Goal: Book appointment/travel/reservation

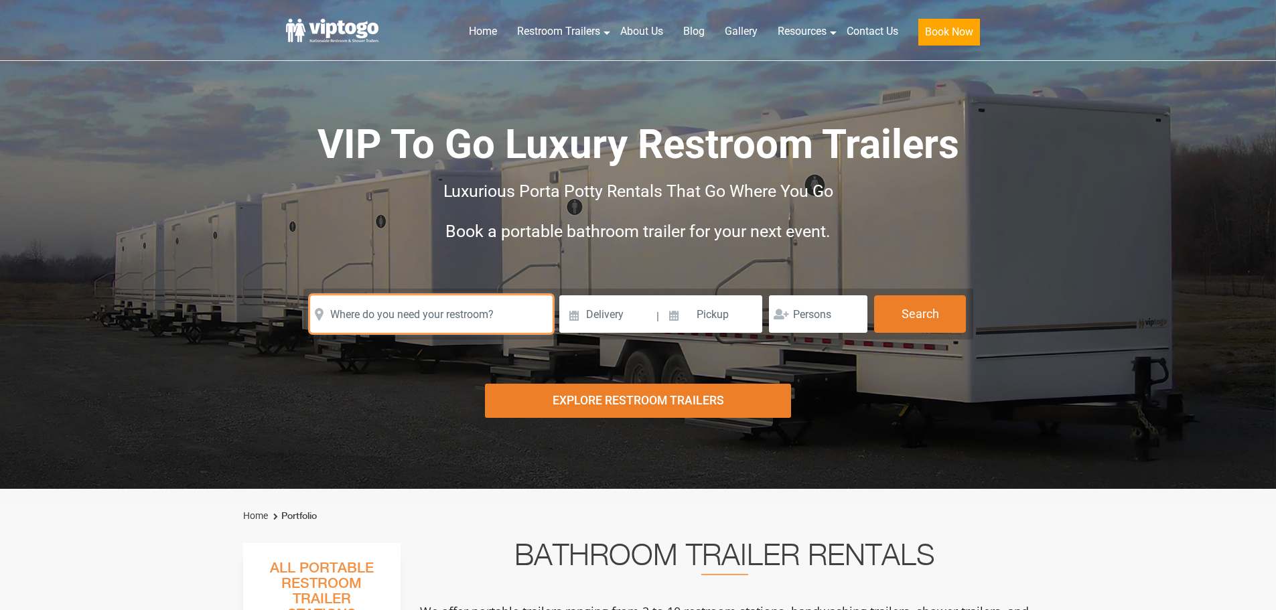
click at [388, 308] on input "text" at bounding box center [431, 314] width 242 height 38
paste input "[STREET_ADDRESS][PERSON_NAME][PERSON_NAME][US_STATE]"
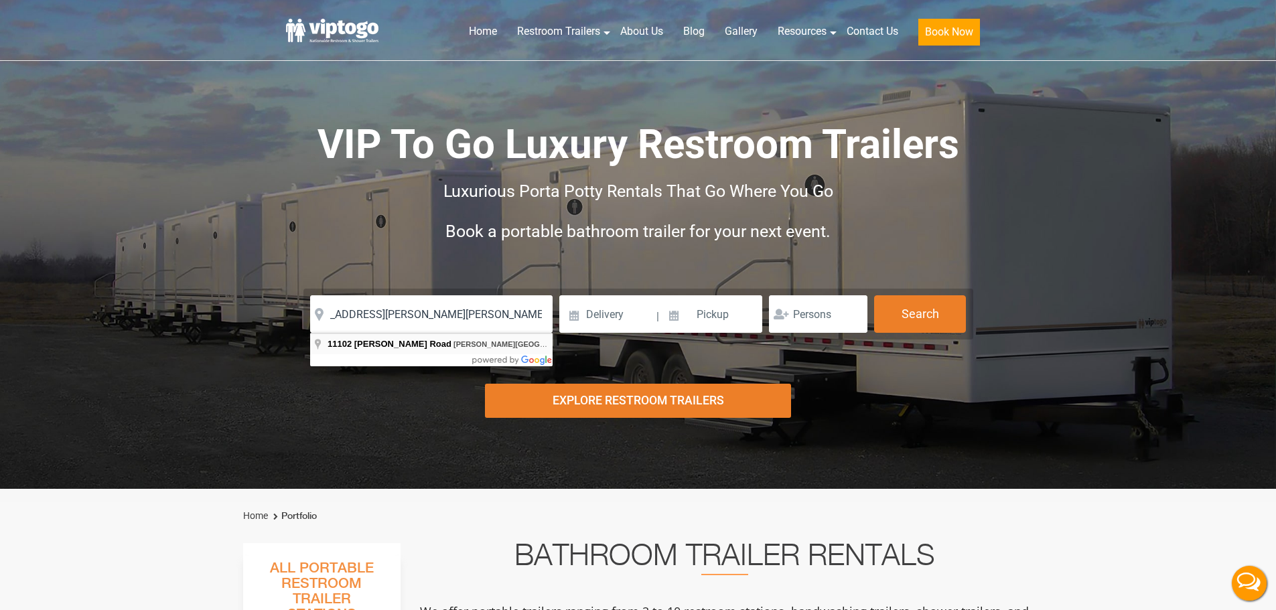
type input "[STREET_ADDRESS][PERSON_NAME][PERSON_NAME][US_STATE]"
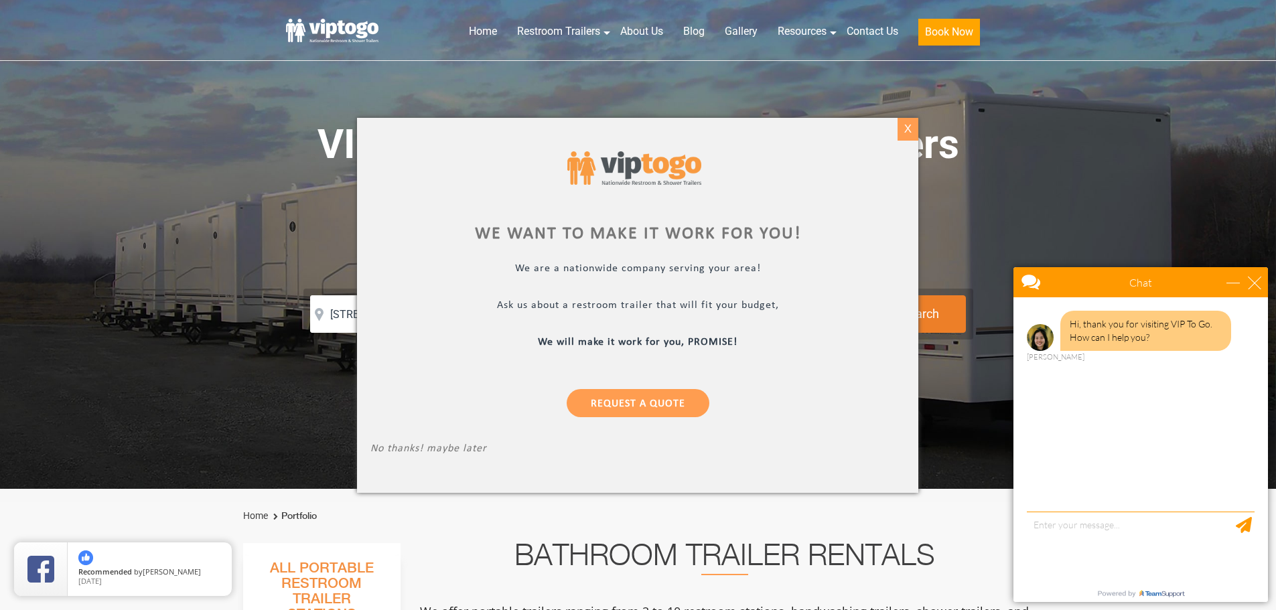
click at [905, 130] on div "X" at bounding box center [907, 129] width 21 height 23
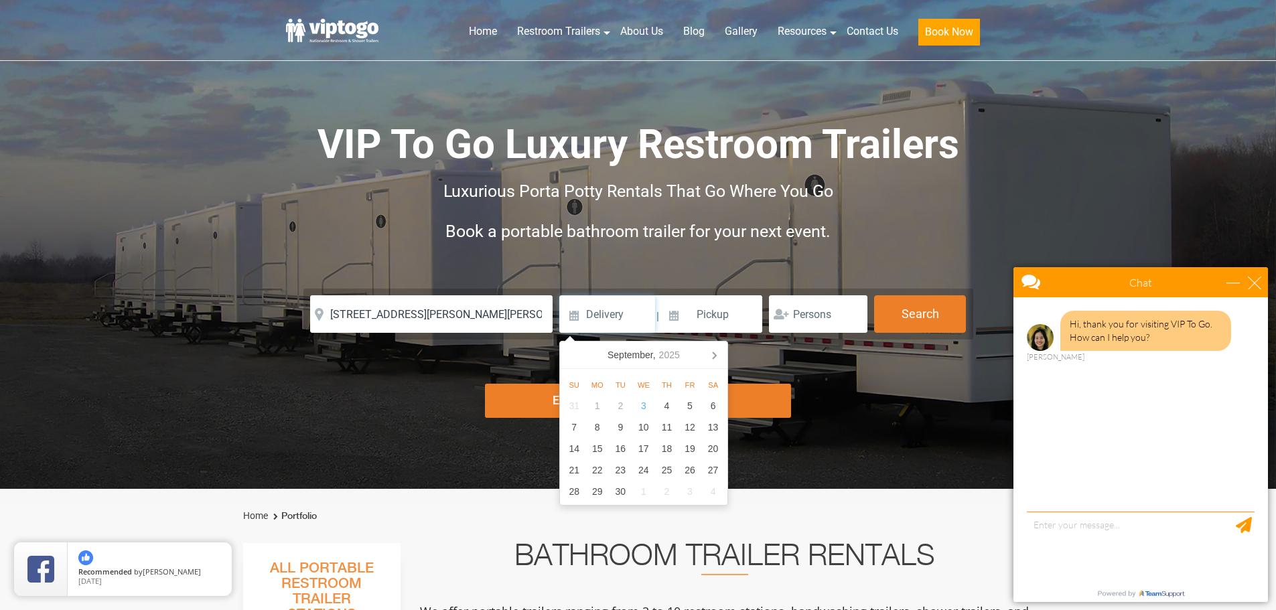
click at [611, 309] on input at bounding box center [607, 314] width 96 height 38
click at [687, 422] on div "12" at bounding box center [689, 427] width 23 height 21
type input "[DATE]"
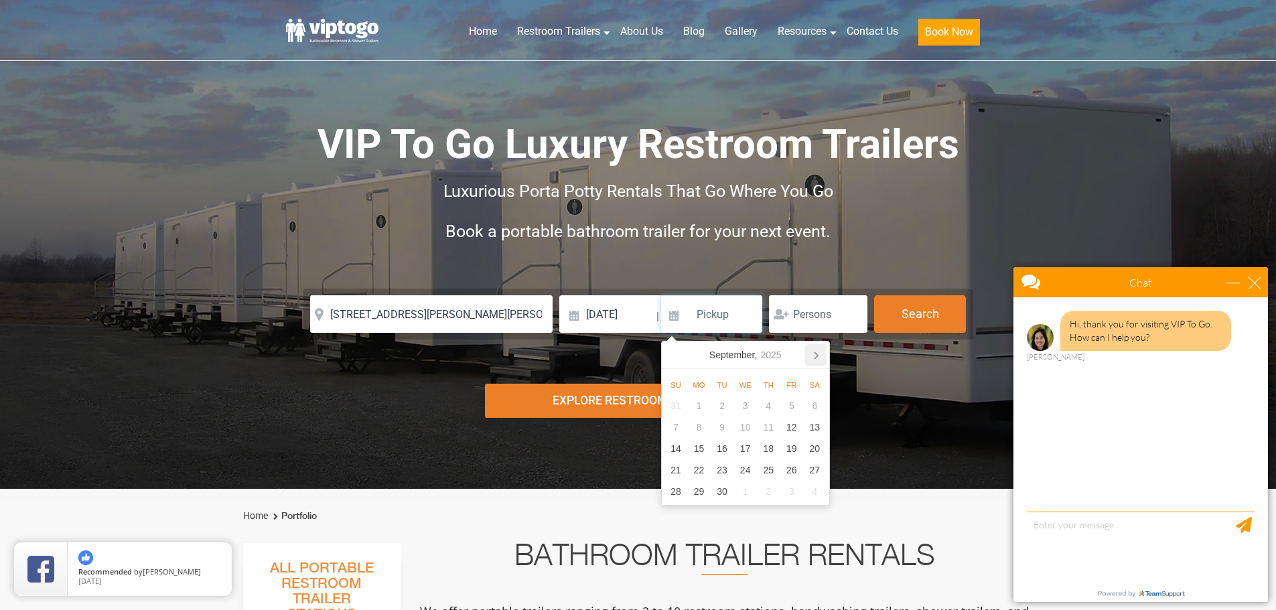
click at [822, 348] on icon at bounding box center [815, 354] width 21 height 21
click at [791, 443] on div "17" at bounding box center [791, 448] width 23 height 21
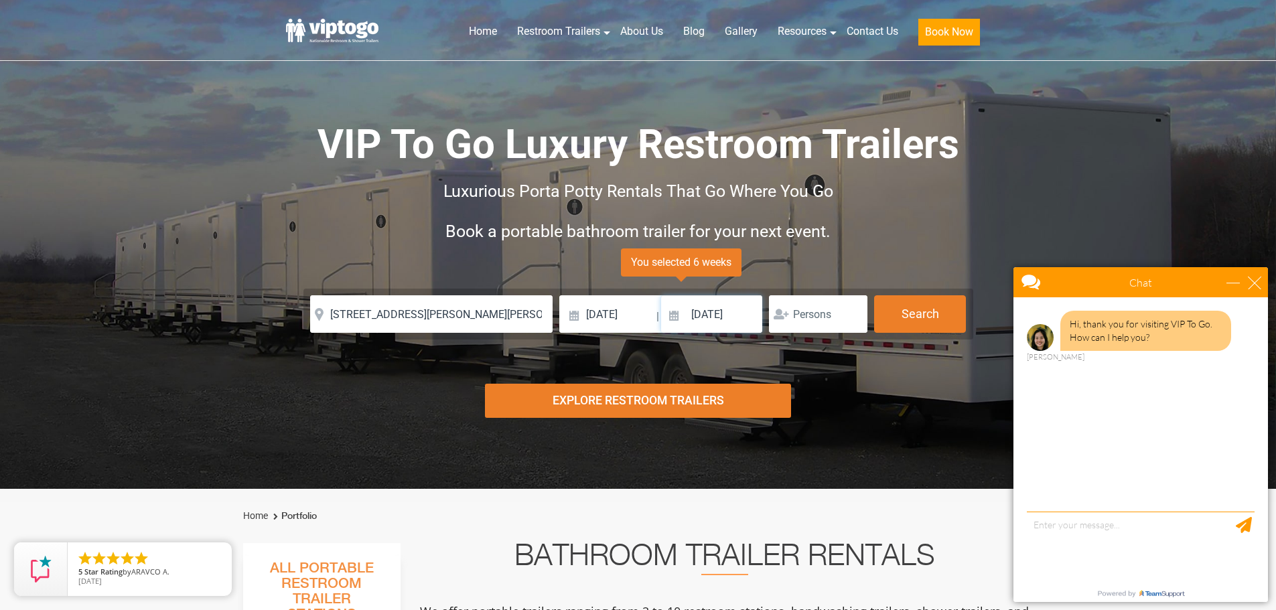
click at [739, 314] on input "[DATE]" at bounding box center [712, 314] width 102 height 38
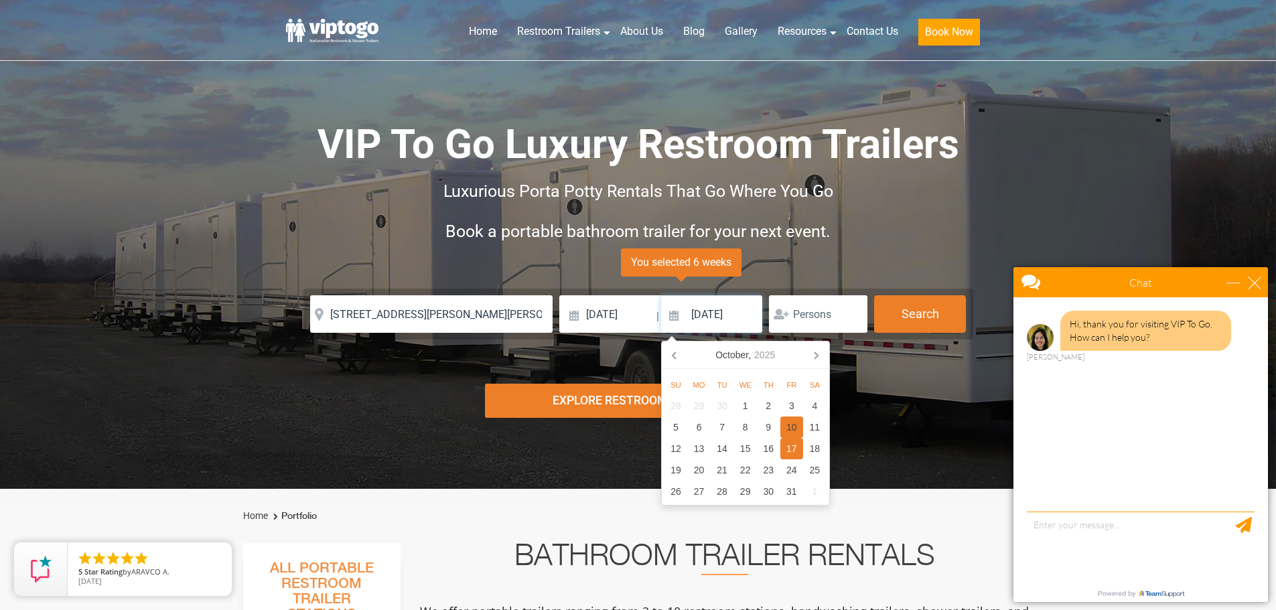
click at [795, 425] on div "10" at bounding box center [791, 427] width 23 height 21
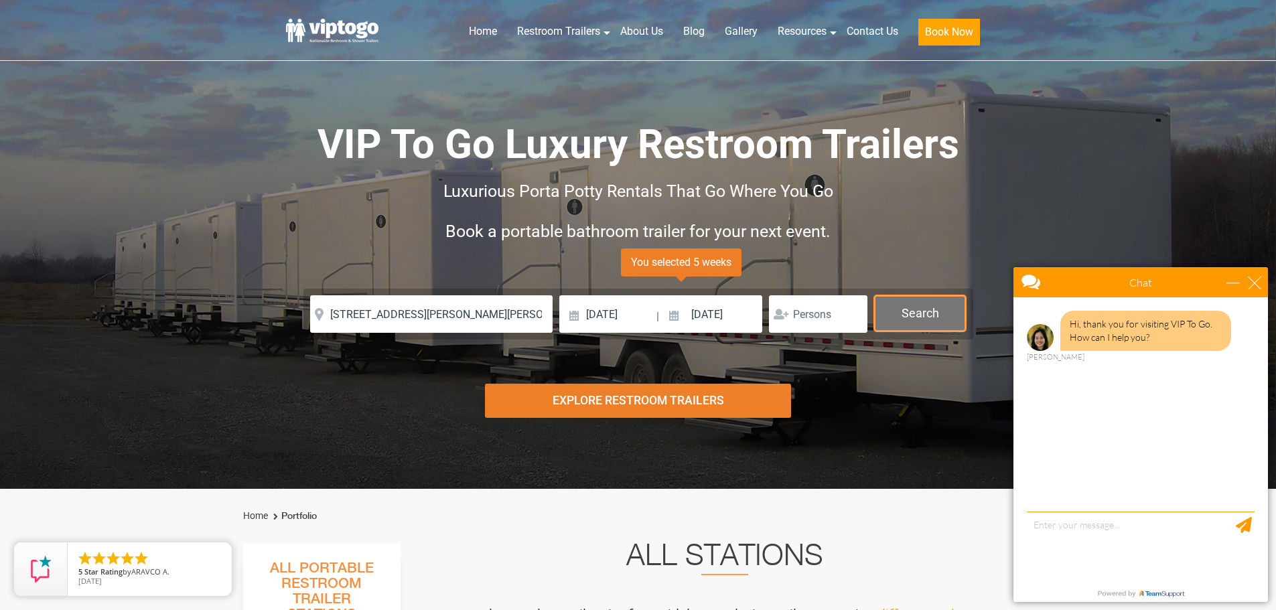
click at [932, 323] on button "Search" at bounding box center [920, 313] width 92 height 36
click at [715, 308] on input "[DATE]" at bounding box center [712, 314] width 102 height 38
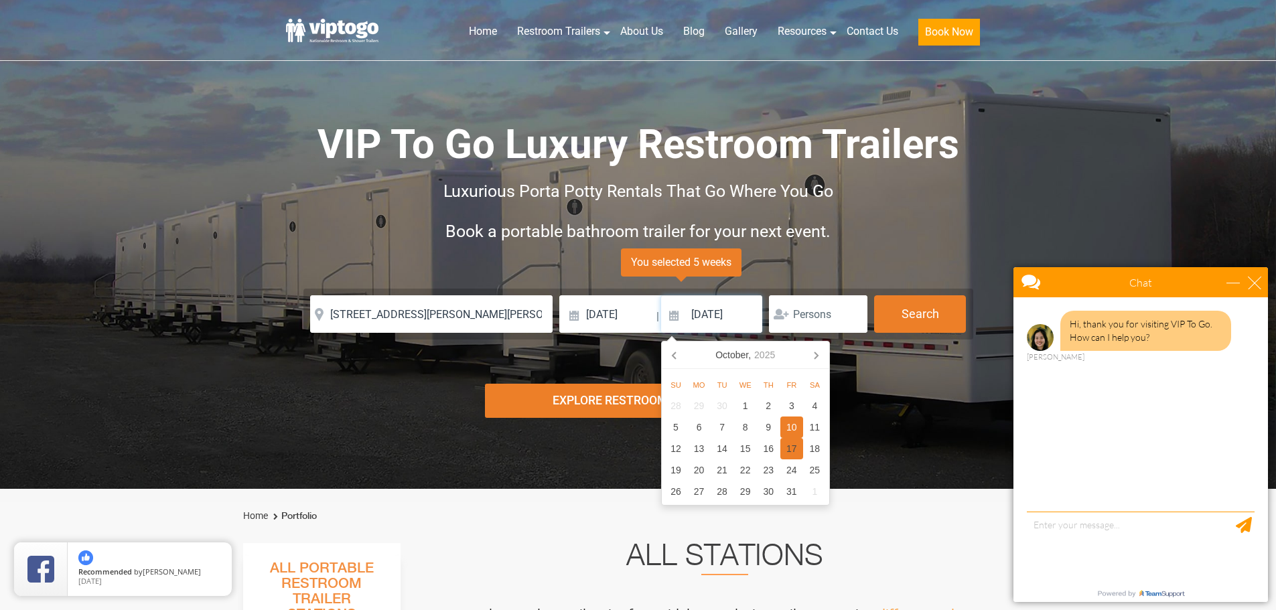
click at [794, 451] on div "17" at bounding box center [791, 448] width 23 height 21
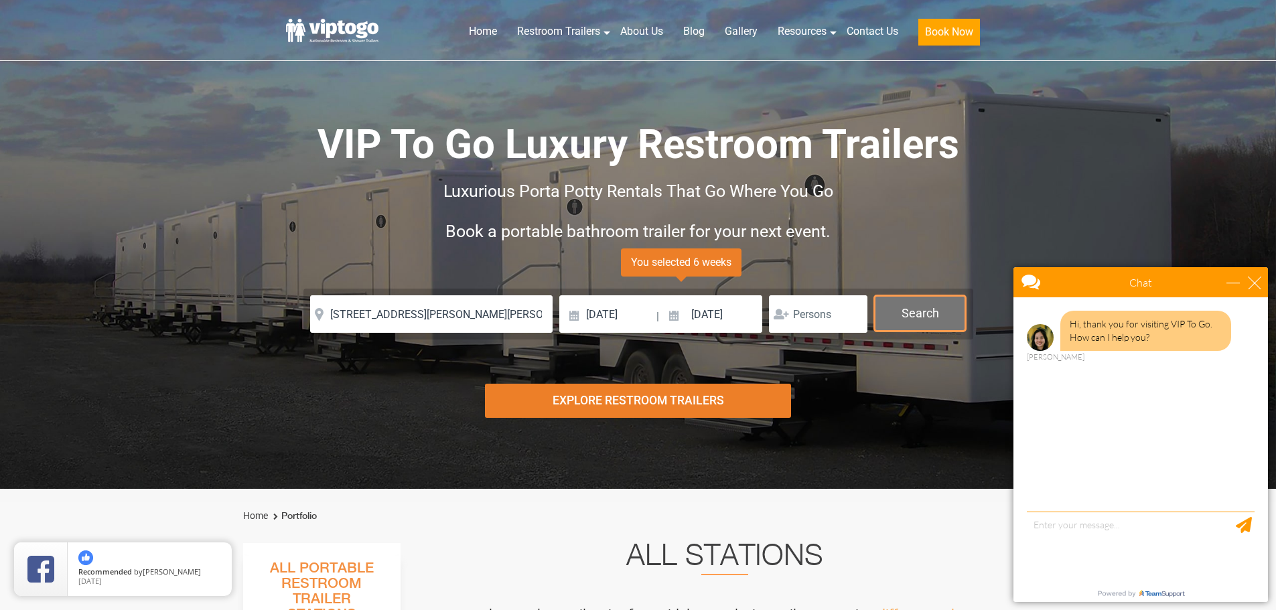
click at [919, 327] on button "Search" at bounding box center [920, 313] width 92 height 36
click at [721, 309] on input "[DATE]" at bounding box center [712, 314] width 102 height 38
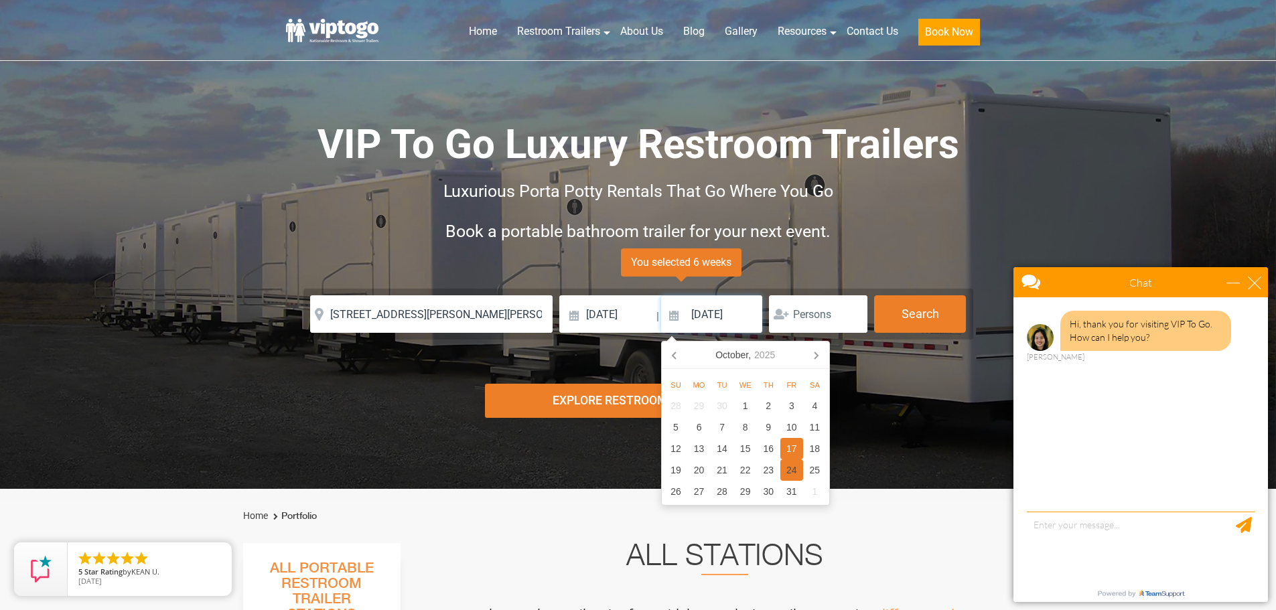
click at [790, 469] on div "24" at bounding box center [791, 469] width 23 height 21
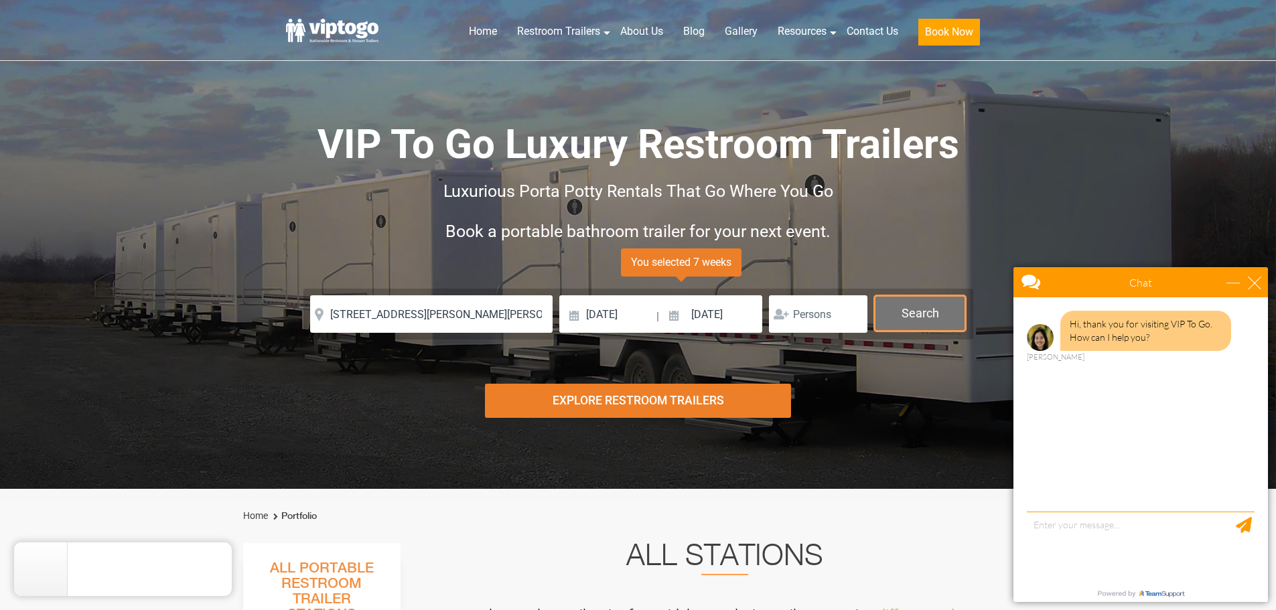
click at [920, 302] on button "Search" at bounding box center [920, 313] width 92 height 36
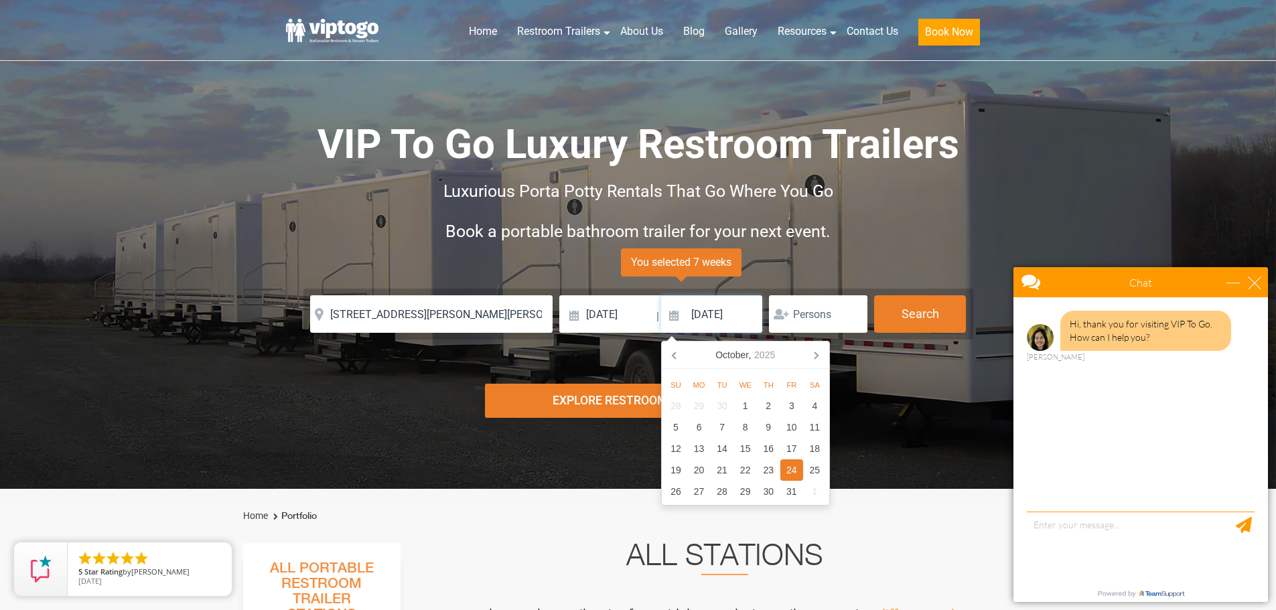
click at [727, 308] on input "[DATE]" at bounding box center [712, 314] width 102 height 38
click at [797, 493] on div "31" at bounding box center [791, 491] width 23 height 21
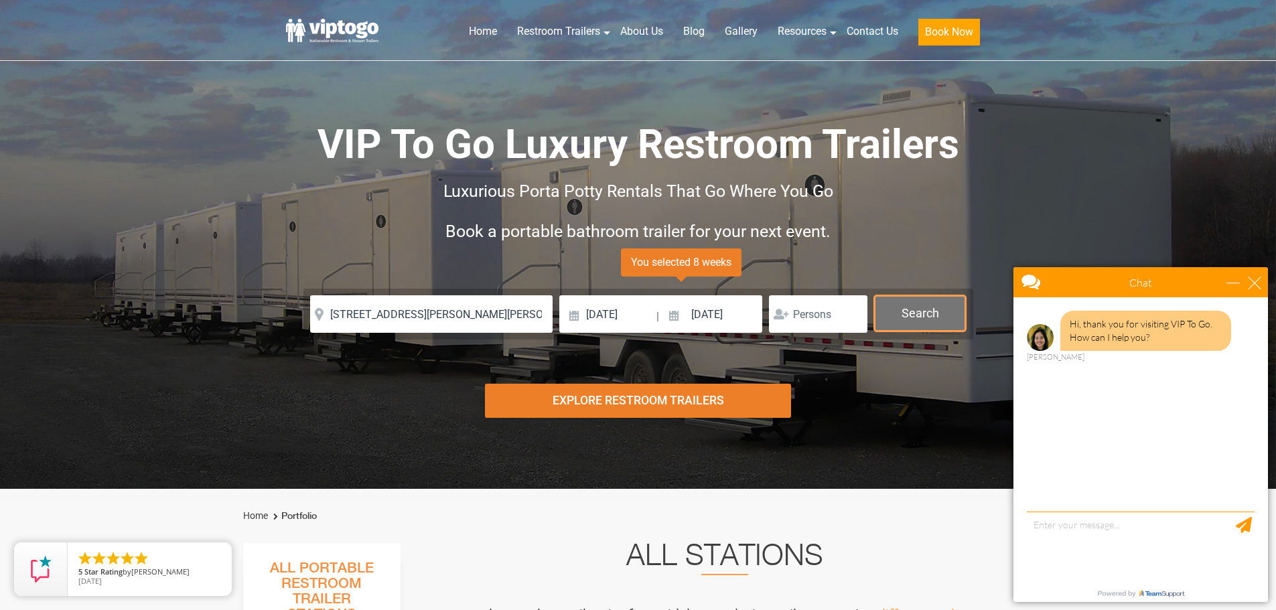
click at [903, 315] on button "Search" at bounding box center [920, 313] width 92 height 36
click at [720, 314] on input "[DATE]" at bounding box center [712, 314] width 102 height 38
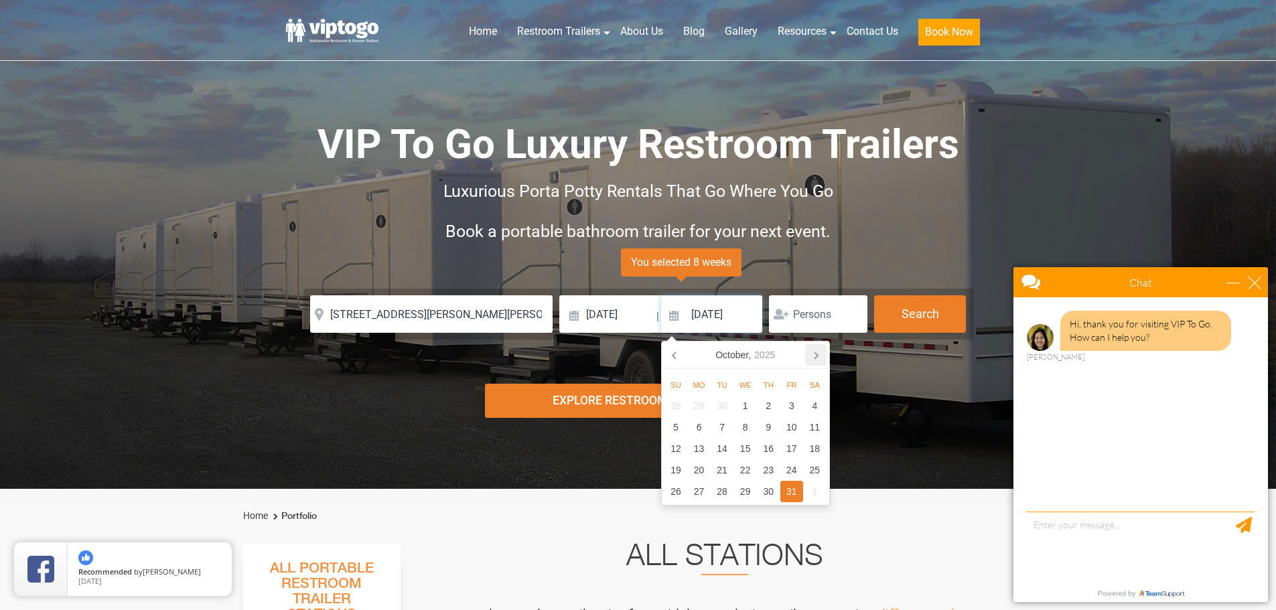
click at [806, 353] on icon at bounding box center [815, 354] width 21 height 21
click at [795, 429] on div "7" at bounding box center [791, 427] width 23 height 21
type input "[DATE]"
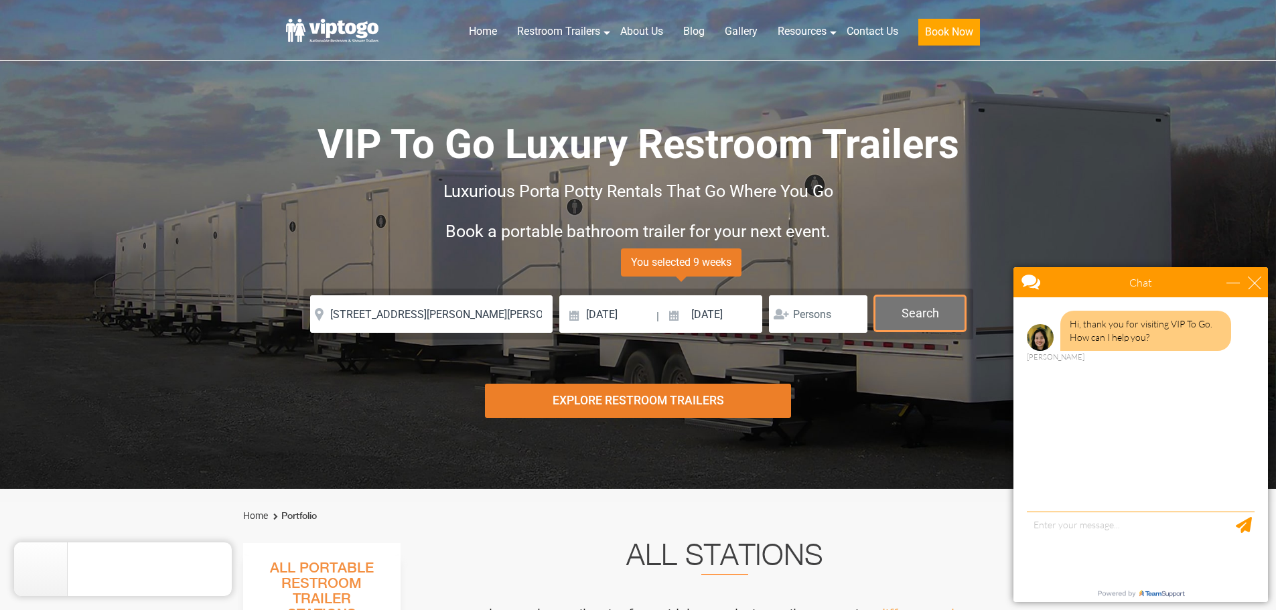
click at [935, 322] on button "Search" at bounding box center [920, 313] width 92 height 36
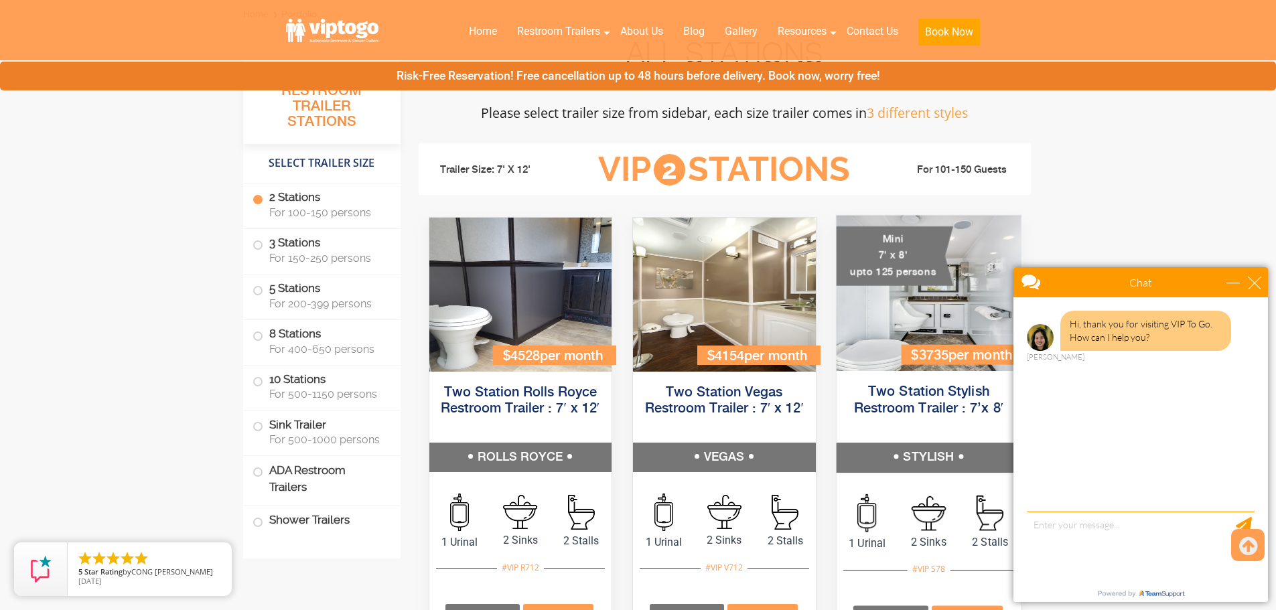
scroll to position [542, 0]
